Goal: Information Seeking & Learning: Learn about a topic

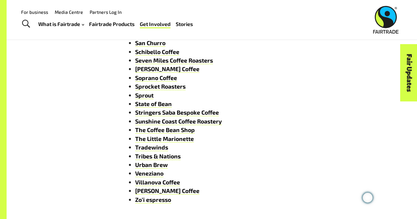
scroll to position [765, 0]
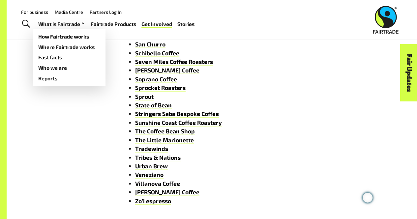
click at [60, 24] on link "What is Fairtrade" at bounding box center [61, 23] width 47 height 9
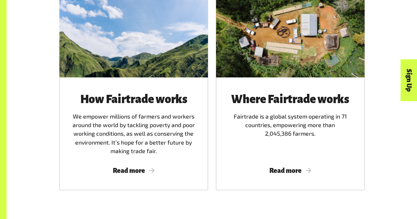
scroll to position [390, 0]
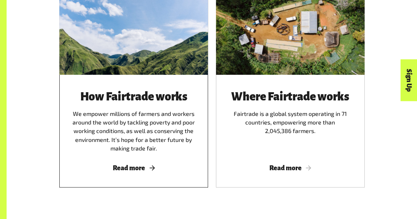
click at [135, 172] on span "Read more" at bounding box center [133, 167] width 133 height 7
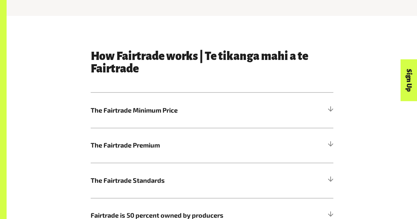
scroll to position [293, 0]
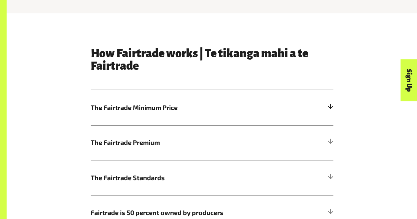
click at [167, 113] on span "The Fairtrade Minimum Price" at bounding box center [182, 108] width 182 height 10
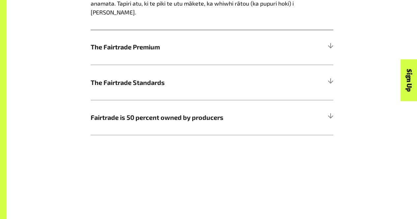
scroll to position [551, 0]
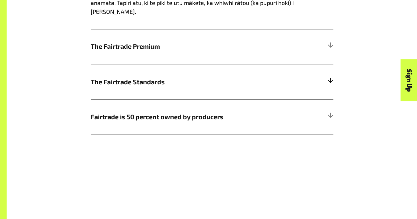
click at [142, 77] on span "The Fairtrade Standards" at bounding box center [182, 82] width 182 height 10
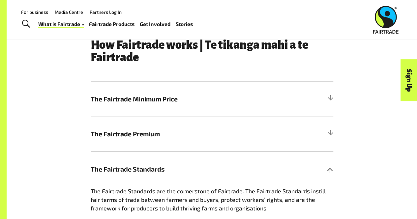
scroll to position [301, 0]
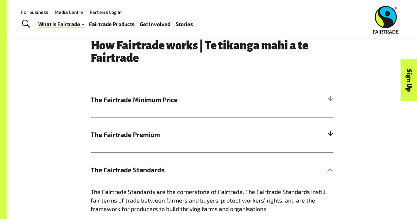
click at [137, 135] on span "The Fairtrade Premium" at bounding box center [182, 135] width 182 height 10
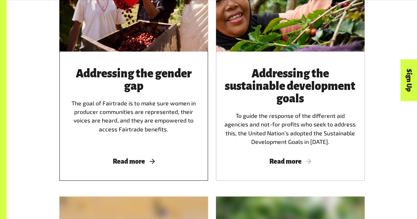
scroll to position [871, 0]
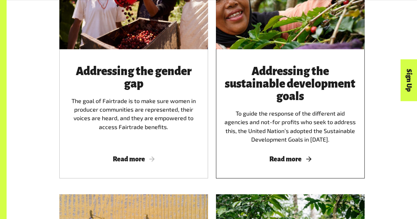
click at [281, 161] on span "Read more" at bounding box center [290, 158] width 133 height 7
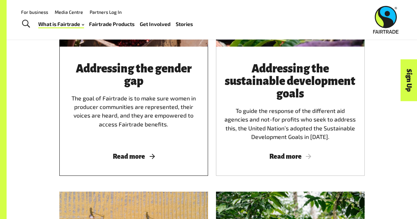
scroll to position [873, 0]
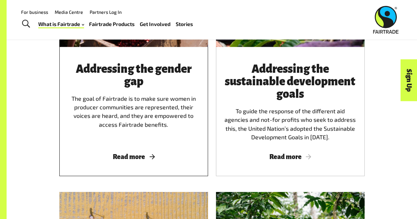
click at [167, 81] on h3 "Addressing the gender gap" at bounding box center [133, 75] width 133 height 25
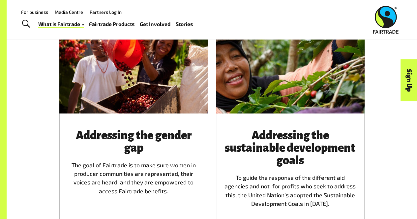
scroll to position [806, 0]
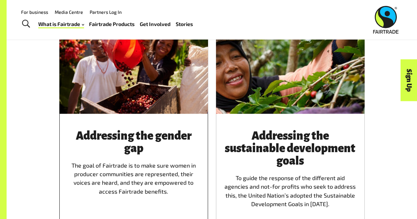
click at [151, 178] on div "Addressing the gender gap The goal of Fairtrade is to make sure women in produc…" at bounding box center [133, 169] width 133 height 79
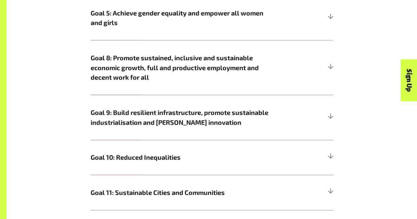
scroll to position [890, 0]
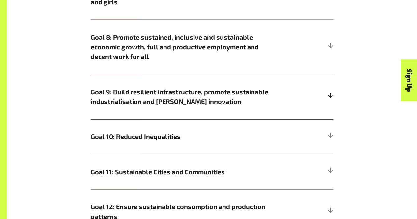
click at [142, 96] on span "Goal 9: Build resilient infrastructure, promote sustainable industrialisation a…" at bounding box center [182, 96] width 182 height 19
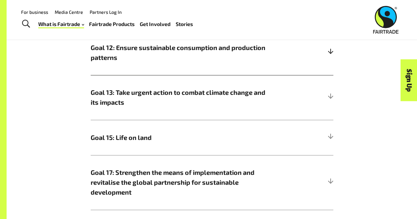
click at [133, 62] on span "Goal 12: Ensure sustainable consumption and production patterns" at bounding box center [182, 52] width 182 height 19
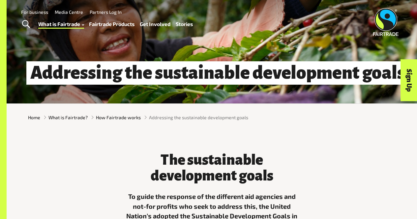
scroll to position [0, 0]
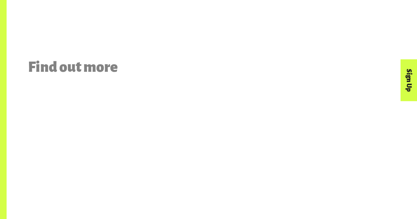
scroll to position [1804, 0]
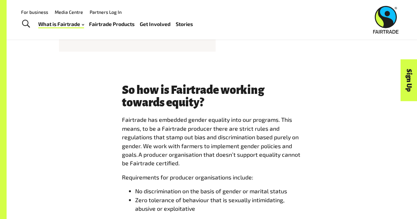
scroll to position [843, 0]
click at [124, 25] on link "Fairtrade Products" at bounding box center [111, 23] width 45 height 9
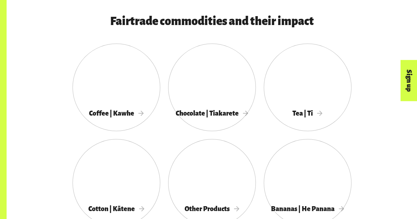
scroll to position [326, 0]
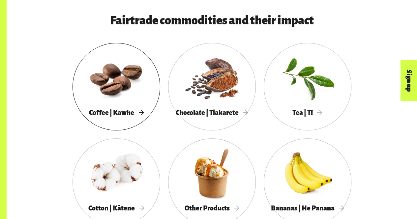
click at [114, 100] on div at bounding box center [116, 77] width 88 height 57
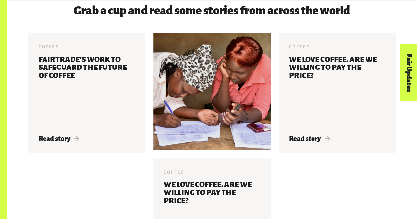
scroll to position [1204, 0]
